Goal: Task Accomplishment & Management: Complete application form

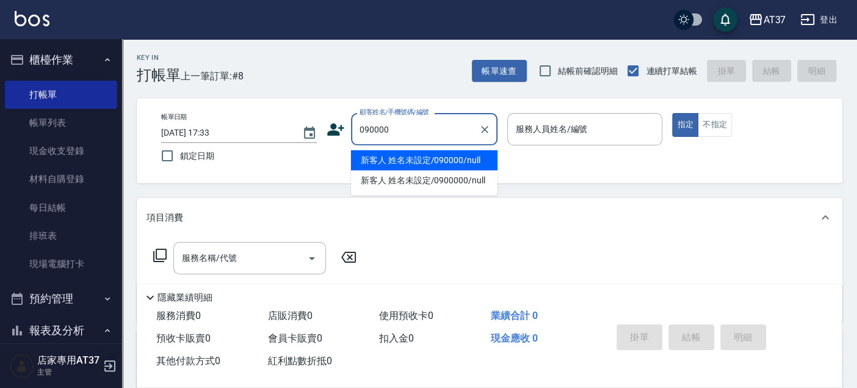
type input "新客人 姓名未設定/090000/null"
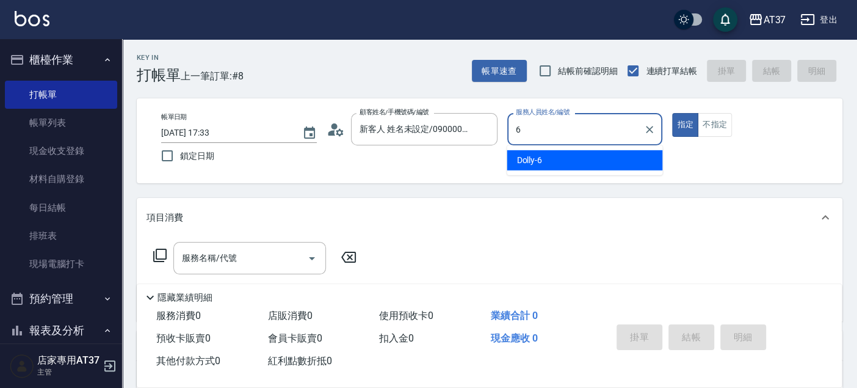
type input "6"
type button "true"
type input "Dolly-6"
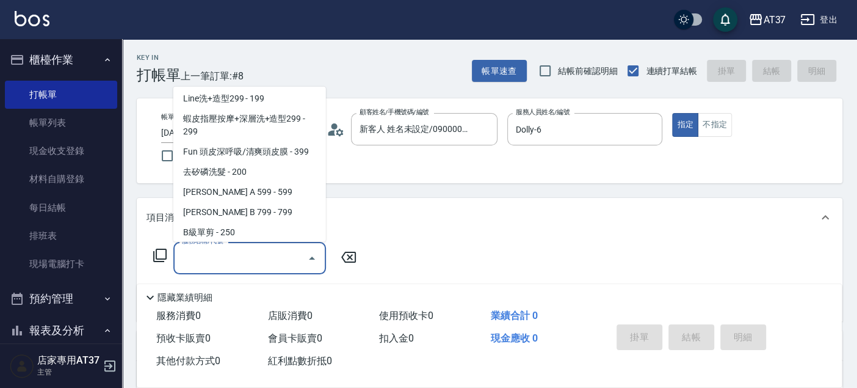
scroll to position [225, 0]
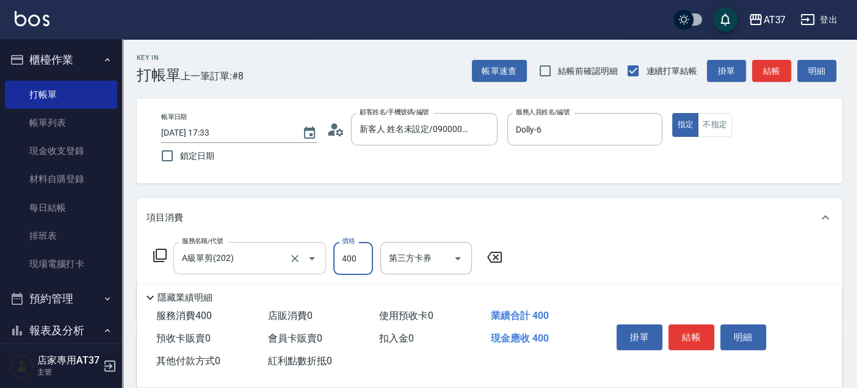
click at [311, 257] on icon "Open" at bounding box center [312, 258] width 15 height 15
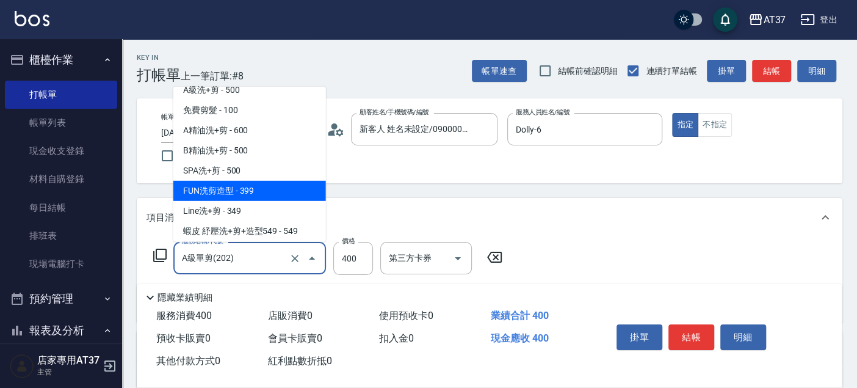
scroll to position [341, 0]
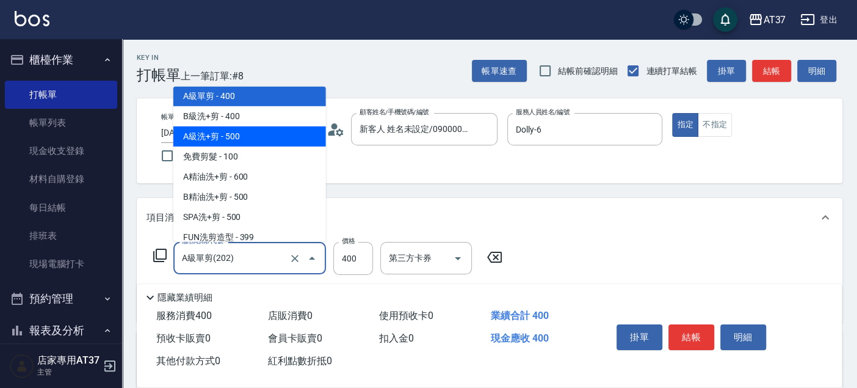
click at [253, 139] on span "A級洗+剪 - 500" at bounding box center [249, 136] width 153 height 20
type input "A級洗+剪(204)"
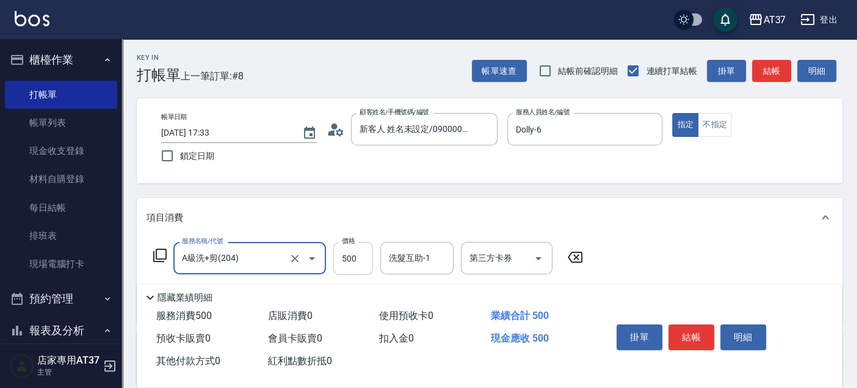
drag, startPoint x: 358, startPoint y: 263, endPoint x: 371, endPoint y: 255, distance: 15.1
click at [358, 263] on input "500" at bounding box center [353, 258] width 40 height 33
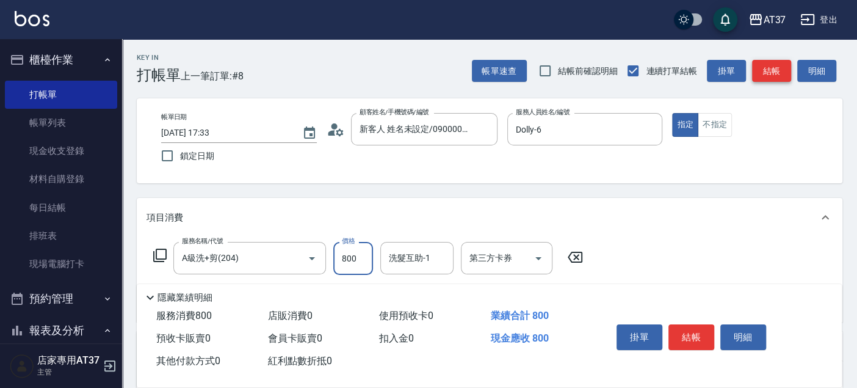
type input "800"
click at [768, 68] on button "結帳" at bounding box center [771, 71] width 39 height 23
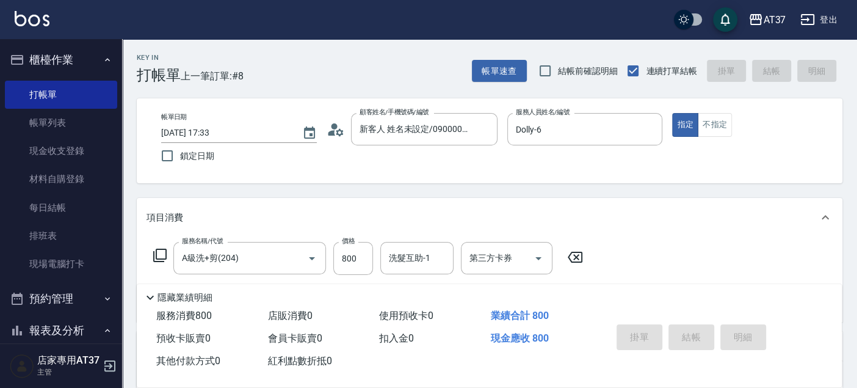
type input "[DATE] 18:09"
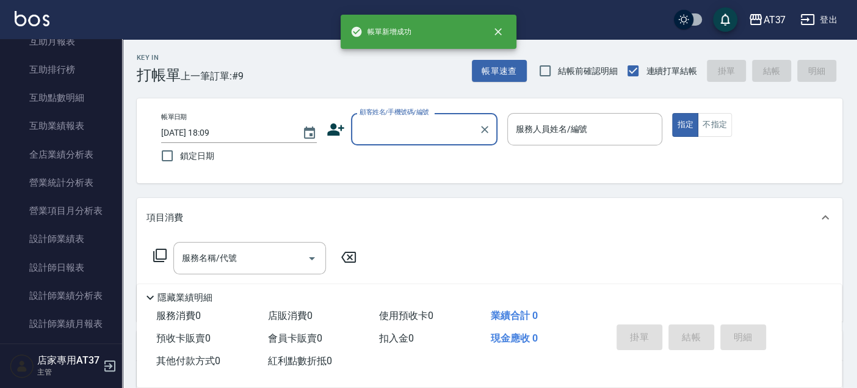
scroll to position [474, 0]
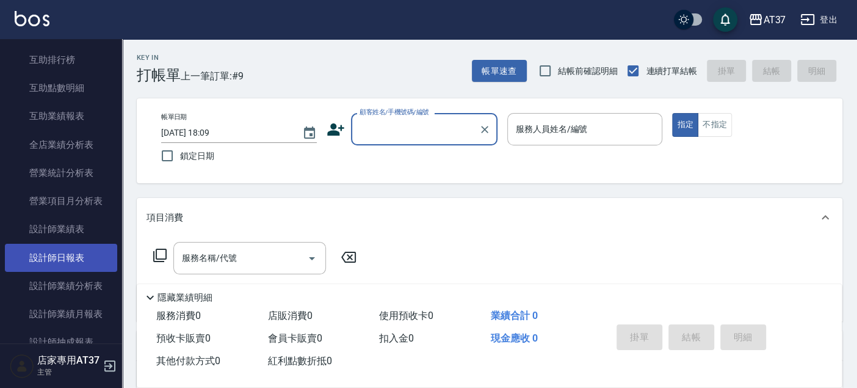
click at [83, 255] on link "設計師日報表" at bounding box center [61, 258] width 112 height 28
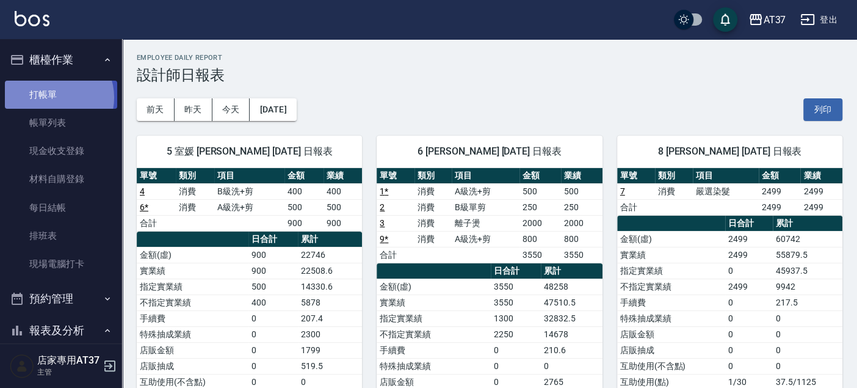
click at [55, 97] on link "打帳單" at bounding box center [61, 95] width 112 height 28
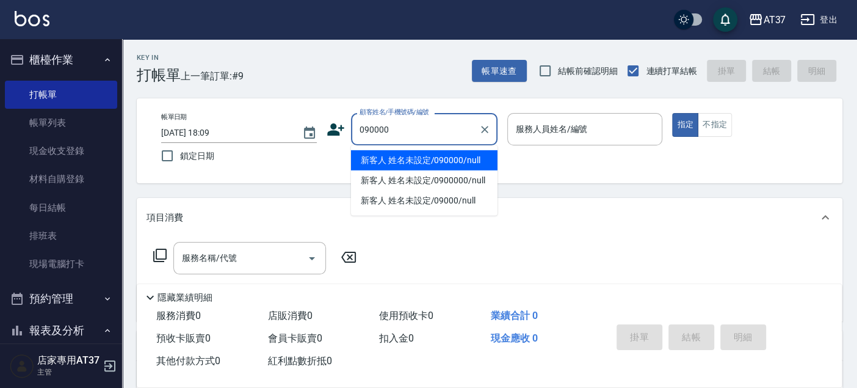
type input "新客人 姓名未設定/090000/null"
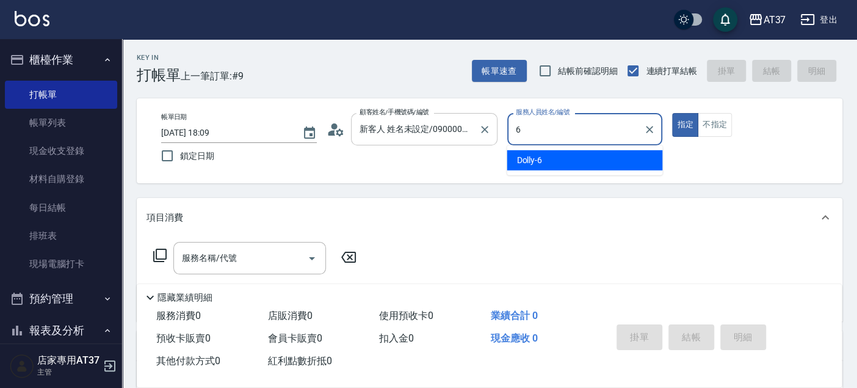
type input "6"
type button "true"
type input "Dolly-6"
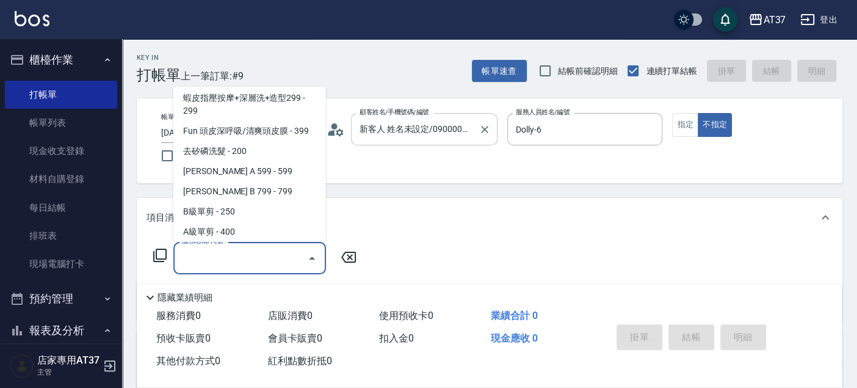
scroll to position [225, 0]
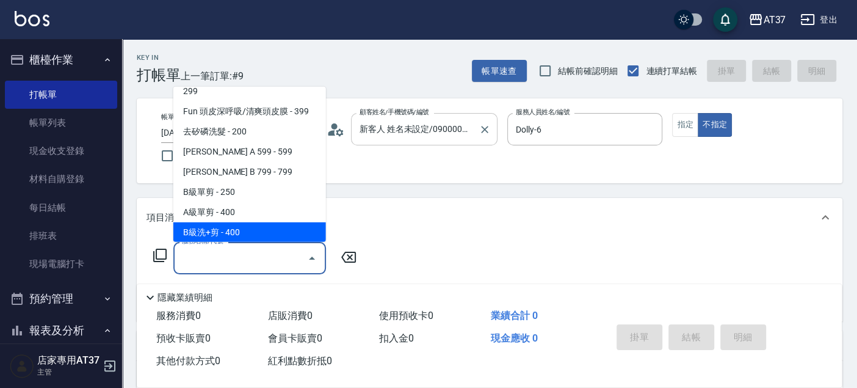
type input "B級洗+剪(203)"
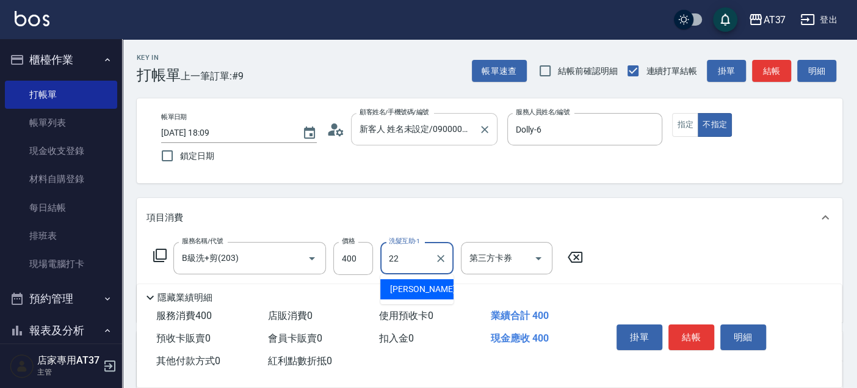
type input "[PERSON_NAME]-22"
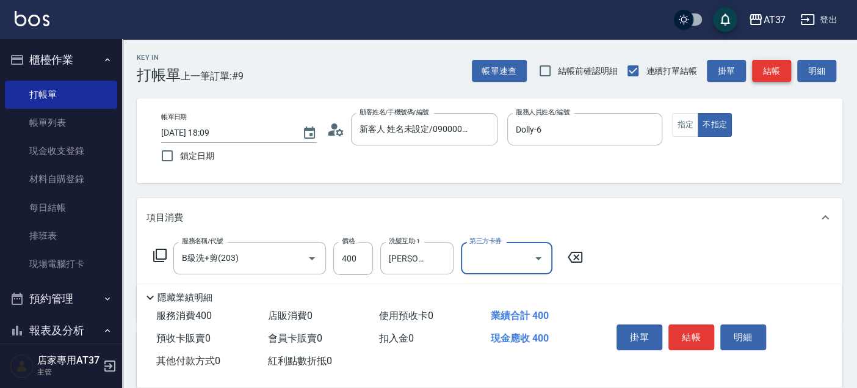
click at [790, 74] on button "結帳" at bounding box center [771, 71] width 39 height 23
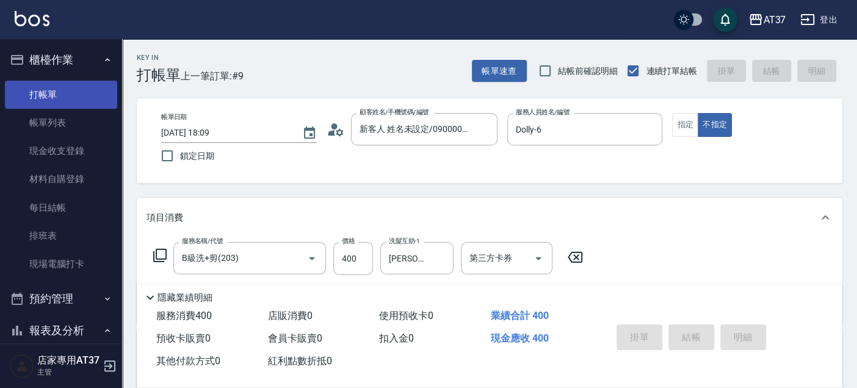
type input "[DATE] 18:10"
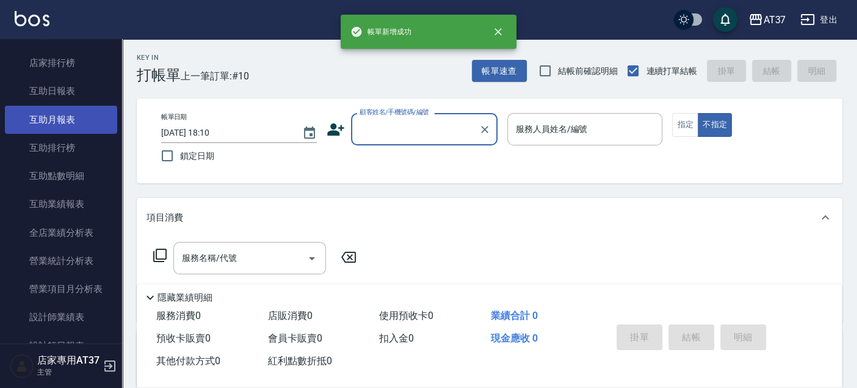
scroll to position [407, 0]
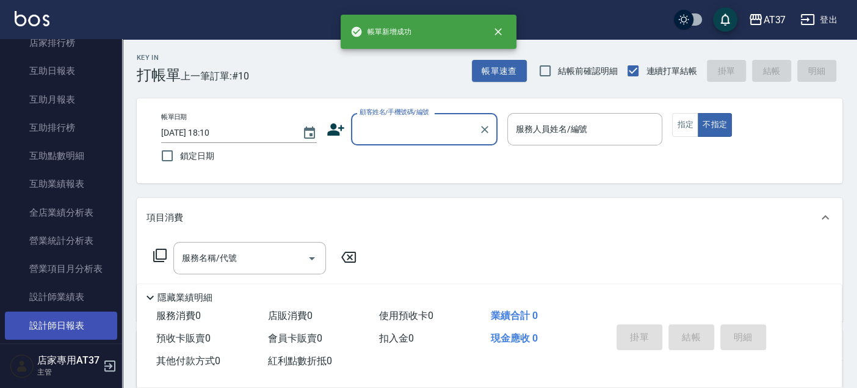
click at [81, 326] on link "設計師日報表" at bounding box center [61, 325] width 112 height 28
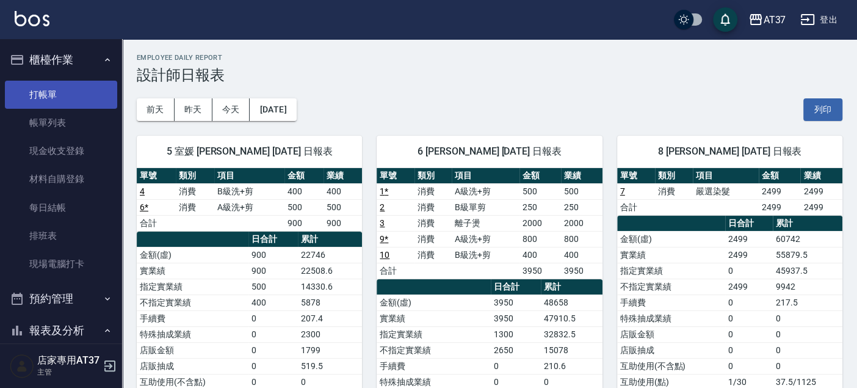
click at [45, 103] on link "打帳單" at bounding box center [61, 95] width 112 height 28
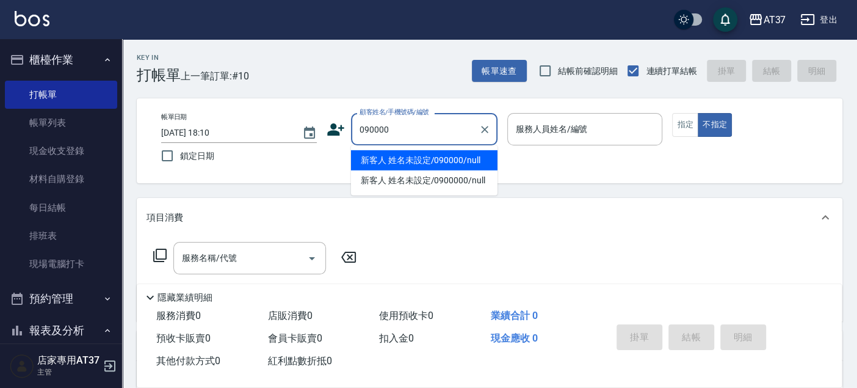
type input "090000"
type input "6"
type button "false"
type input "新客人 姓名未設定/090000/null"
type input "Dolly-6"
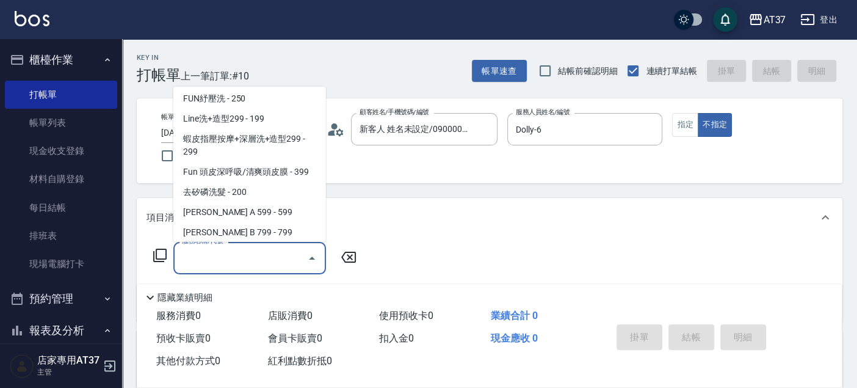
scroll to position [184, 0]
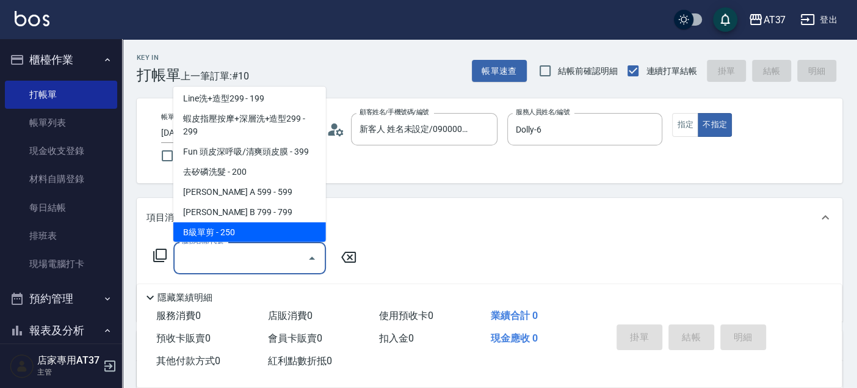
type input "B級單剪(201)"
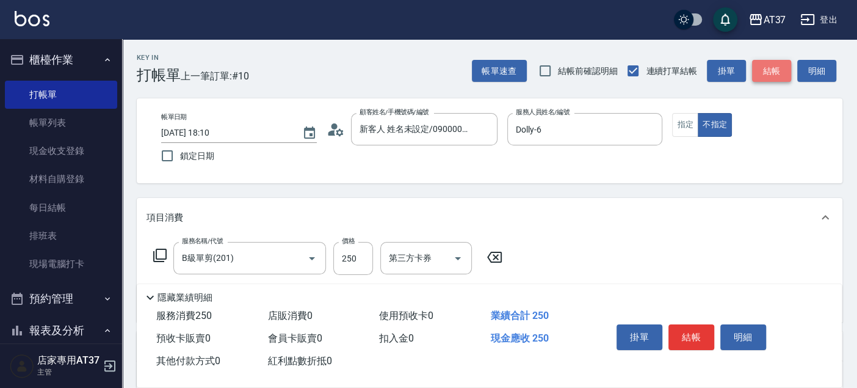
click at [764, 76] on button "結帳" at bounding box center [771, 71] width 39 height 23
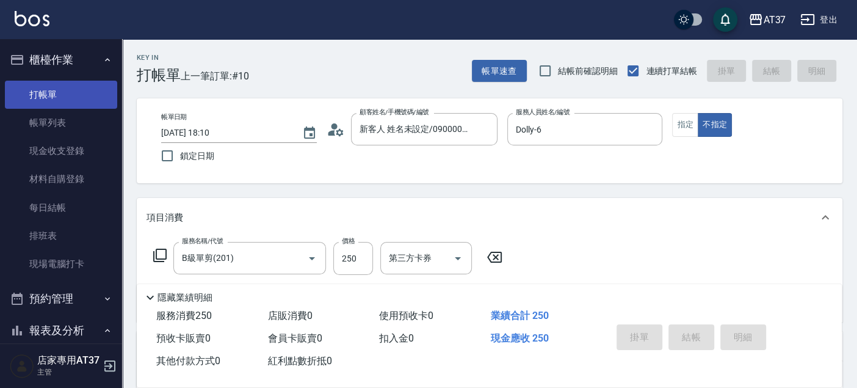
type input "[DATE] 18:28"
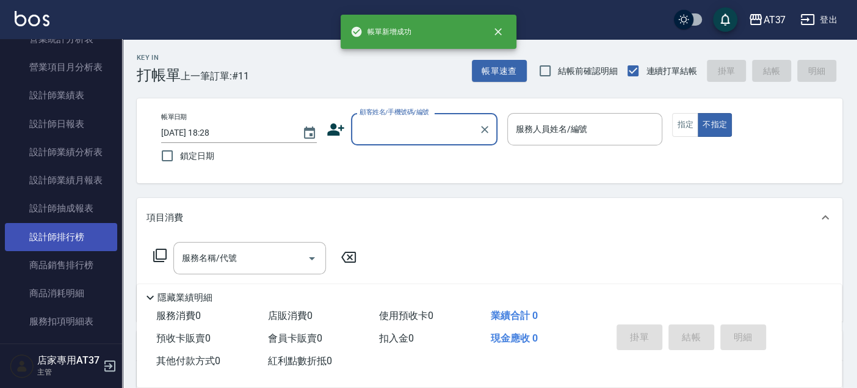
scroll to position [611, 0]
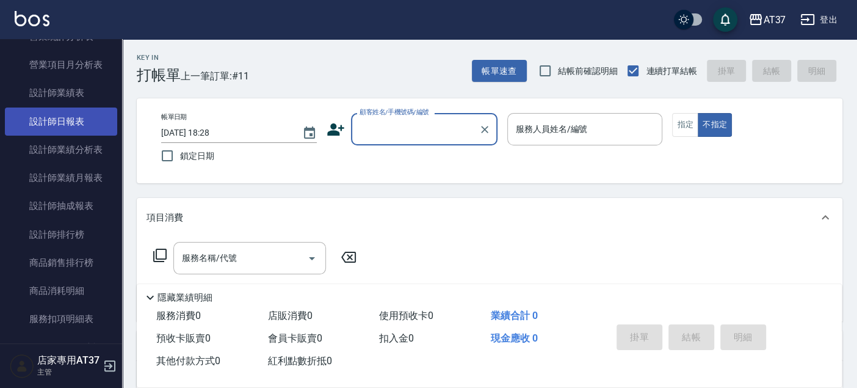
click at [82, 119] on link "設計師日報表" at bounding box center [61, 121] width 112 height 28
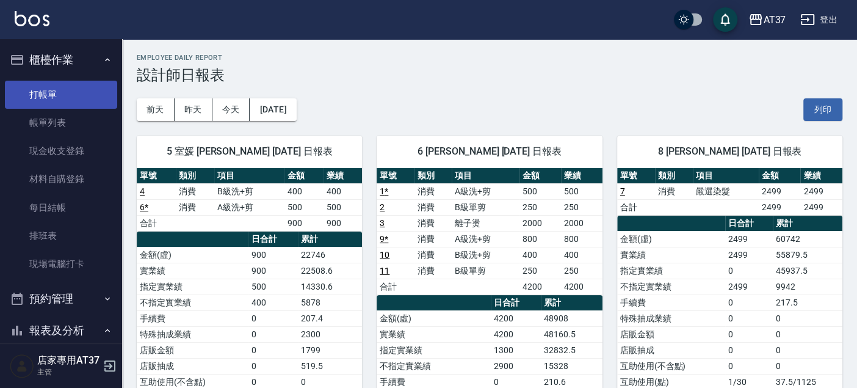
click at [32, 85] on link "打帳單" at bounding box center [61, 95] width 112 height 28
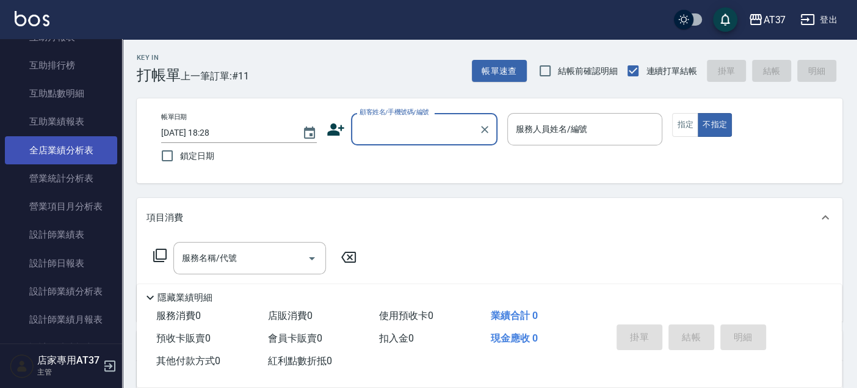
scroll to position [474, 0]
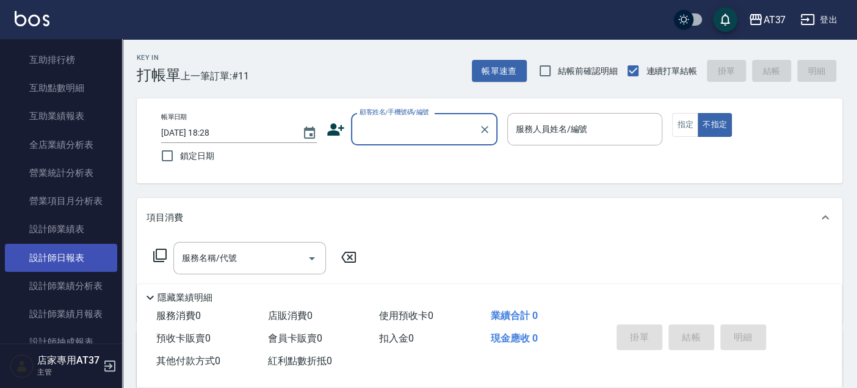
click at [78, 263] on link "設計師日報表" at bounding box center [61, 258] width 112 height 28
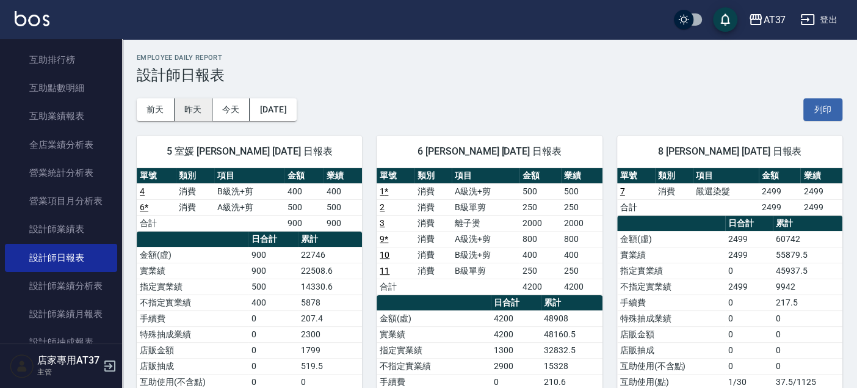
click at [194, 112] on button "昨天" at bounding box center [194, 109] width 38 height 23
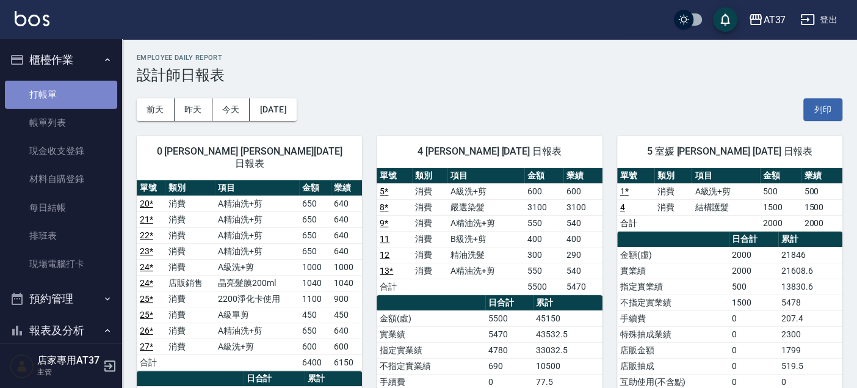
click at [74, 94] on link "打帳單" at bounding box center [61, 95] width 112 height 28
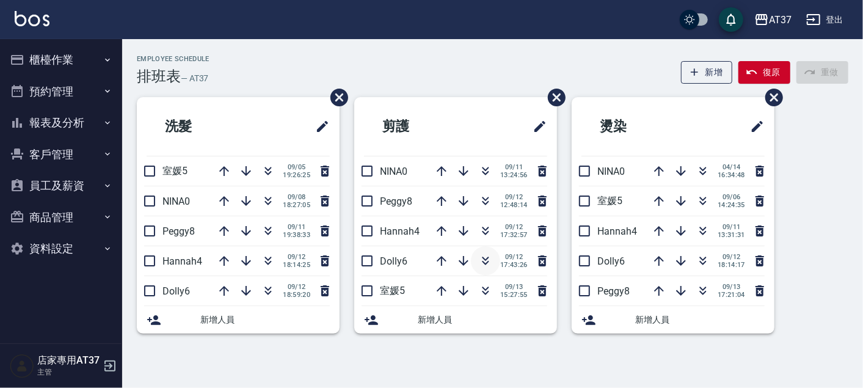
click at [488, 260] on icon "button" at bounding box center [485, 260] width 15 height 15
